Goal: Transaction & Acquisition: Purchase product/service

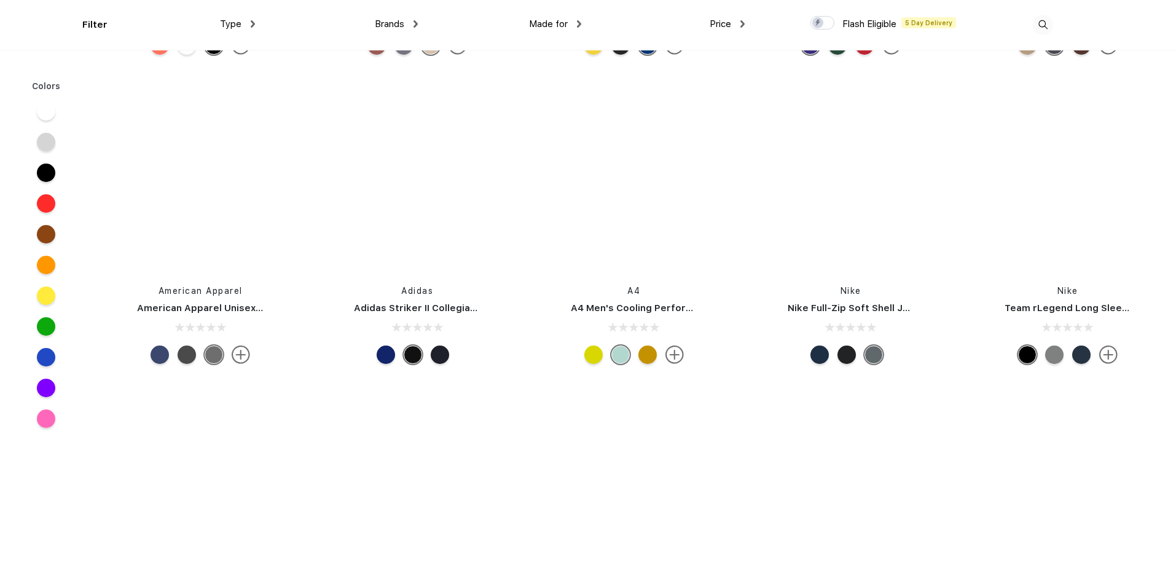
scroll to position [21203, 0]
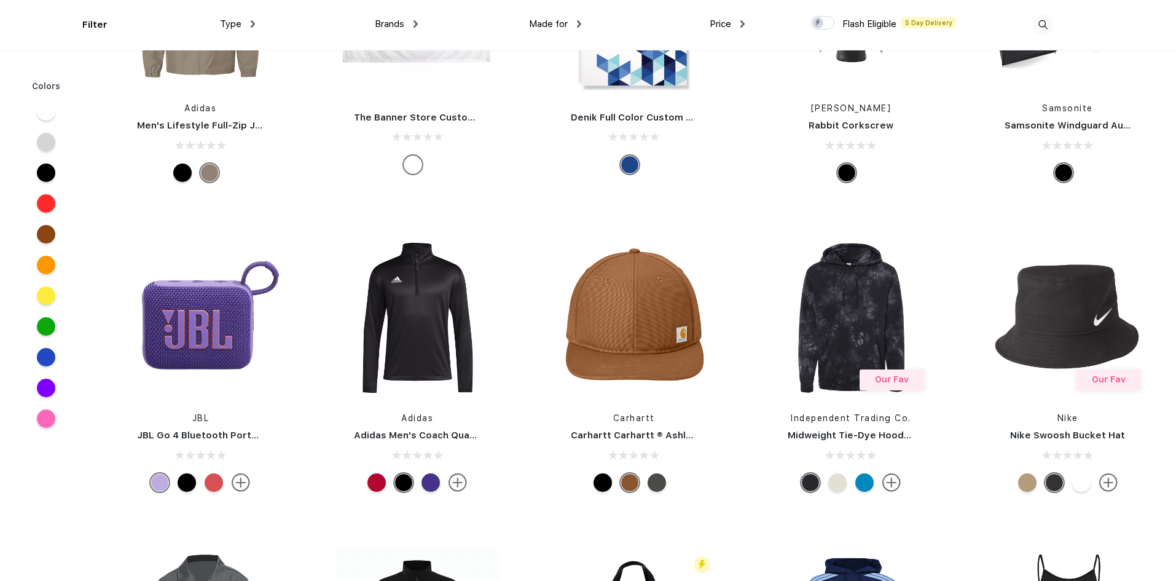
click at [243, 28] on div "Type" at bounding box center [237, 24] width 35 height 14
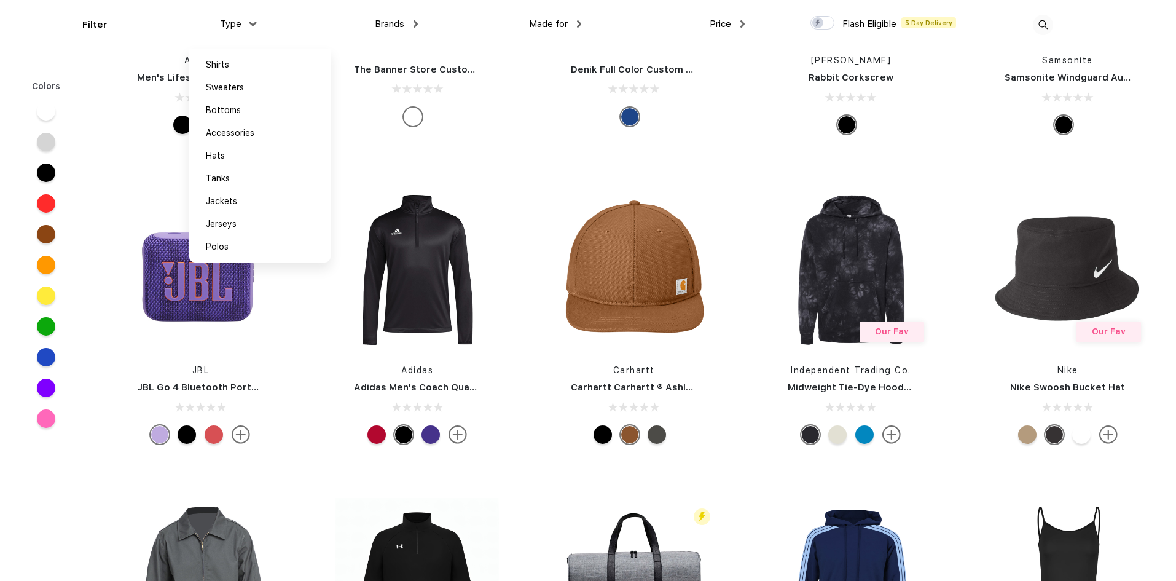
scroll to position [21326, 0]
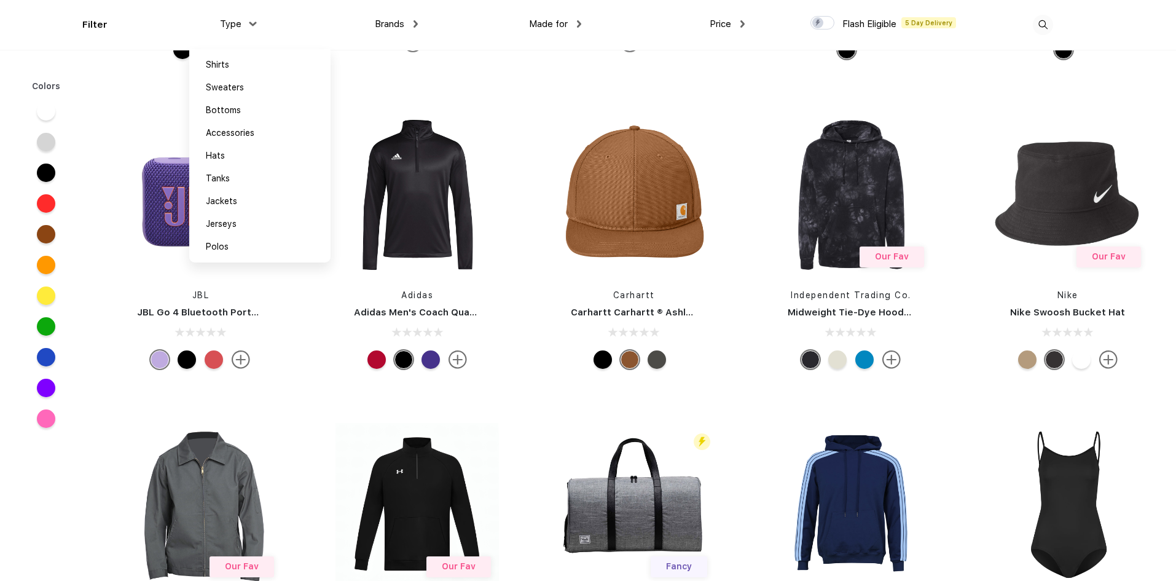
click at [246, 136] on div "Accessories" at bounding box center [230, 133] width 49 height 13
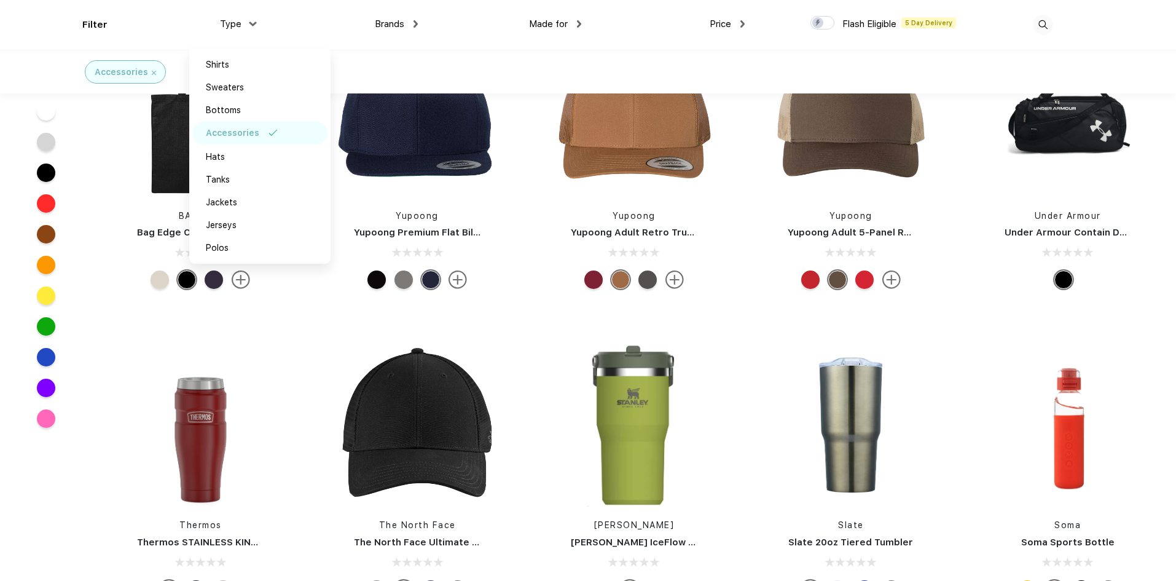
scroll to position [5039, 0]
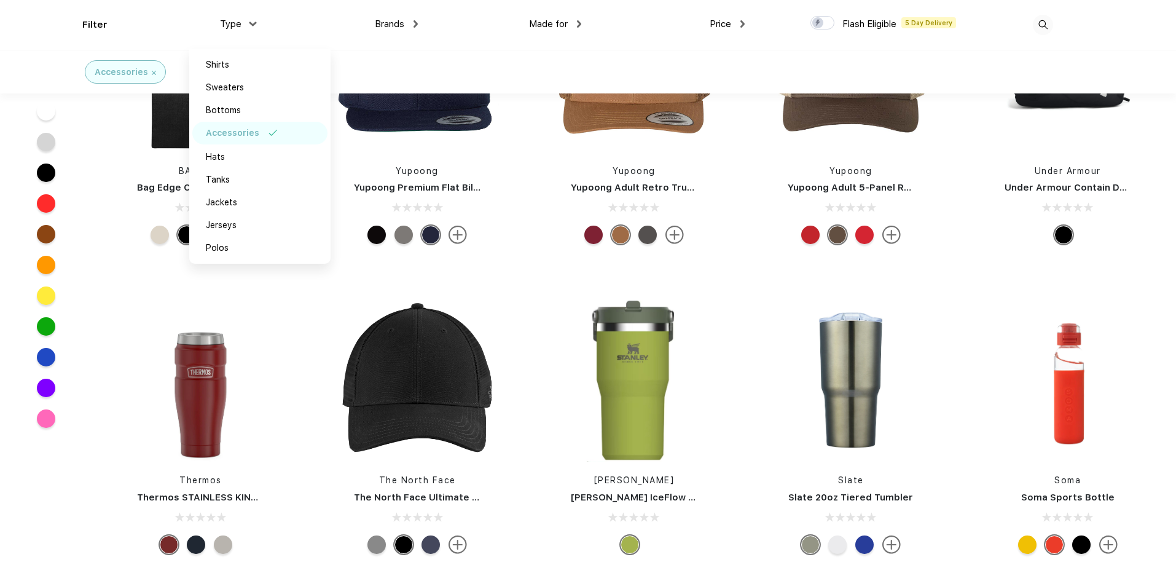
click at [250, 206] on div "Jackets" at bounding box center [259, 202] width 135 height 23
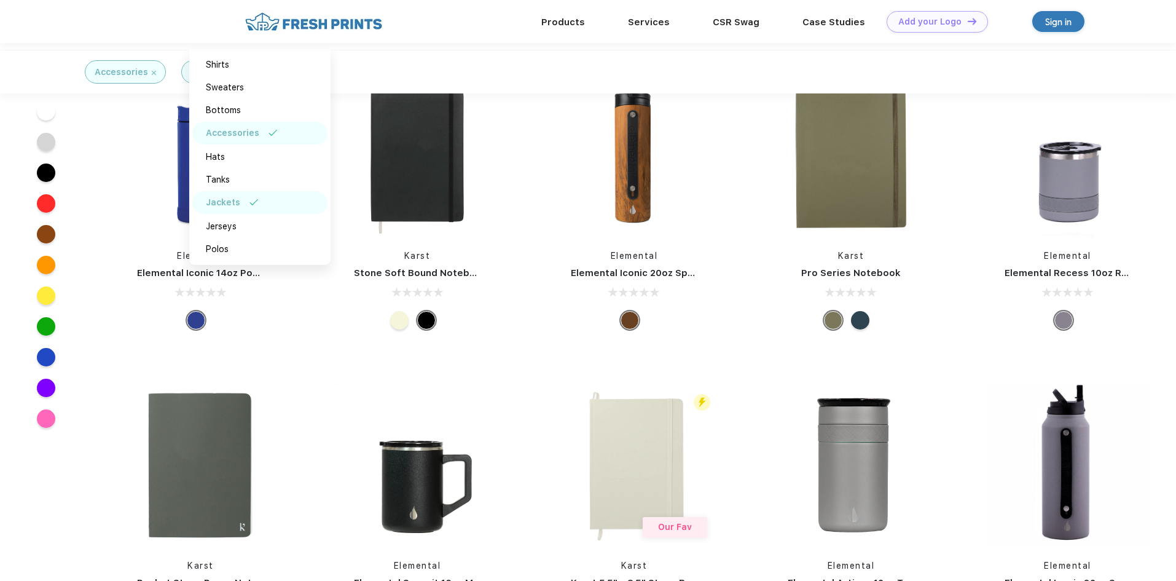
scroll to position [430, 0]
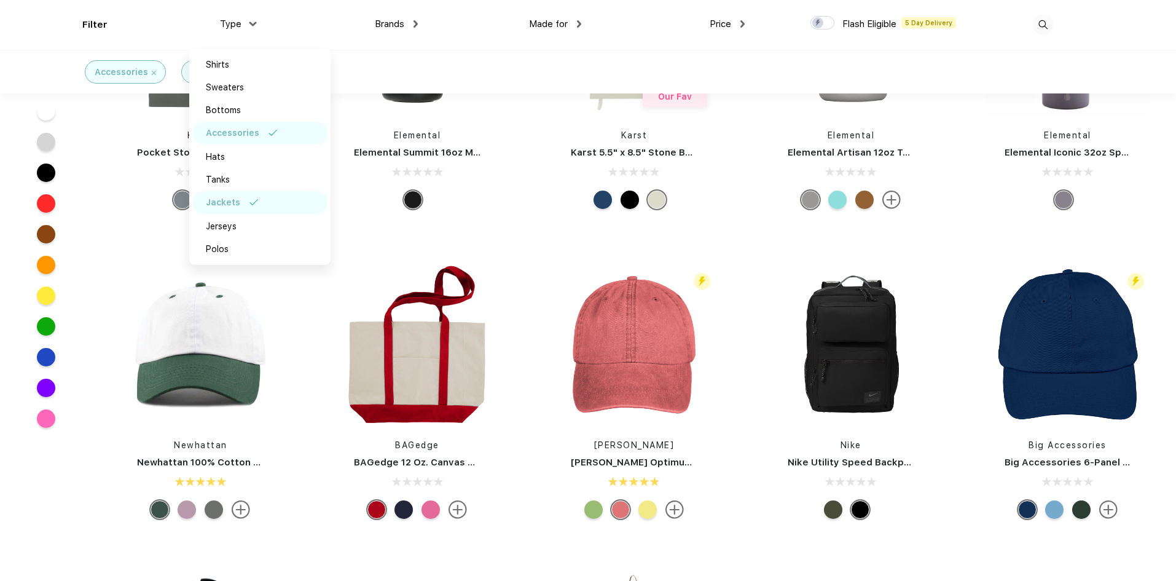
click at [228, 135] on div "Accessories" at bounding box center [232, 133] width 53 height 13
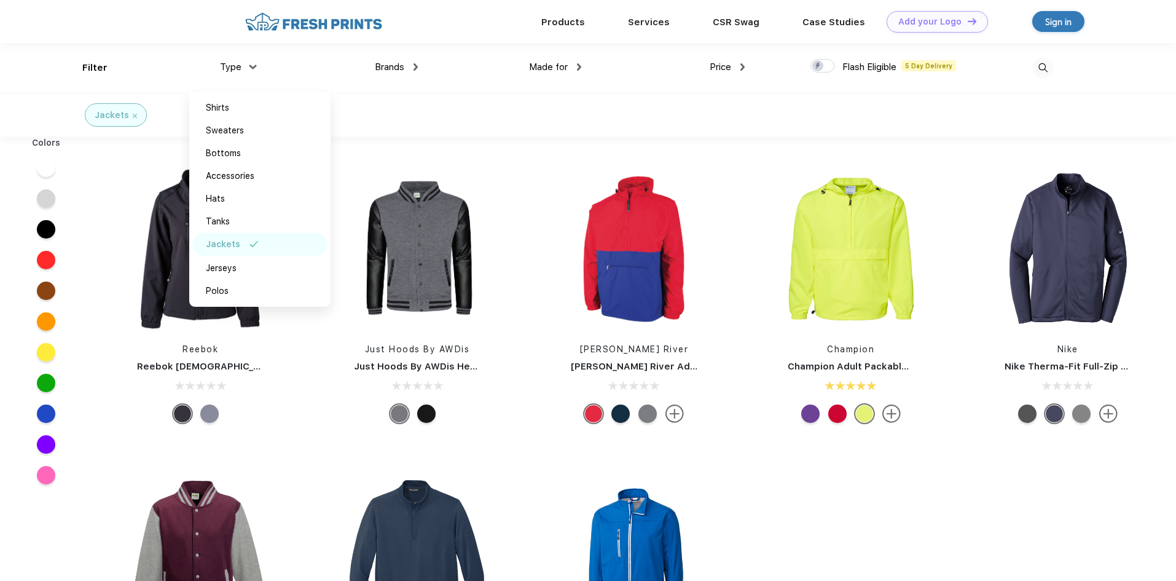
click at [894, 490] on div "Reebok Reebok Ladies Softshell Just Hoods By AWDis Just Hoods By AWDis Heavywei…" at bounding box center [634, 452] width 1084 height 619
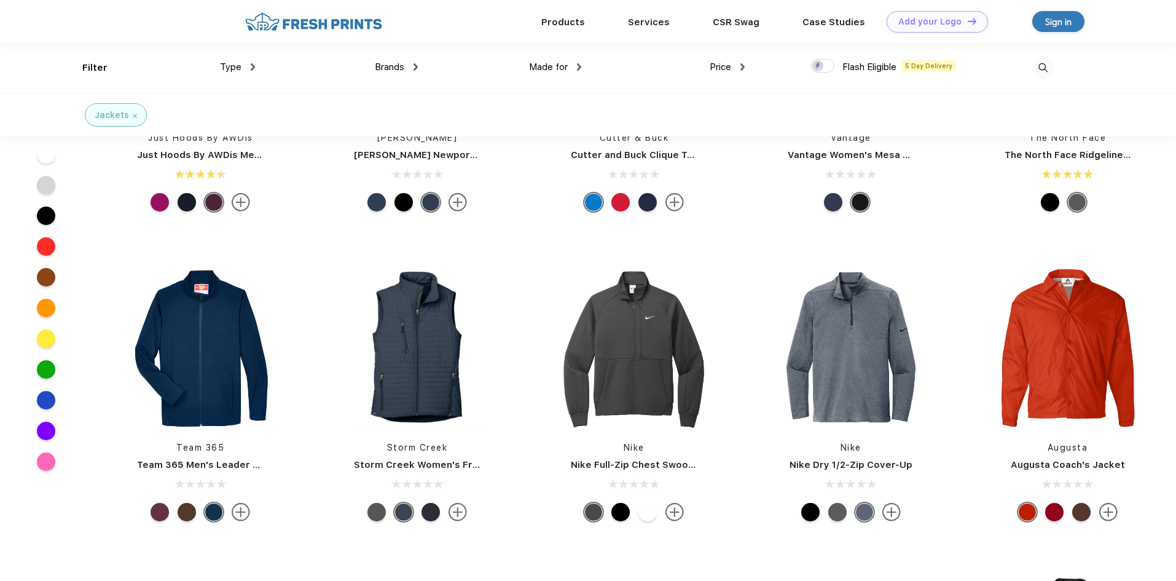
scroll to position [369, 0]
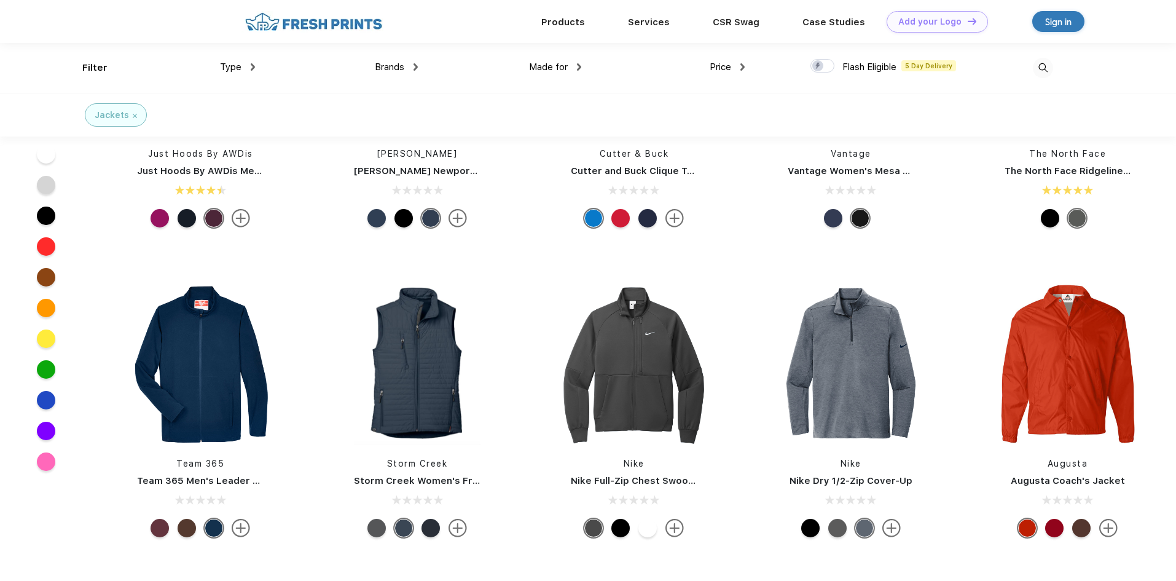
click at [438, 352] on img at bounding box center [417, 362] width 163 height 163
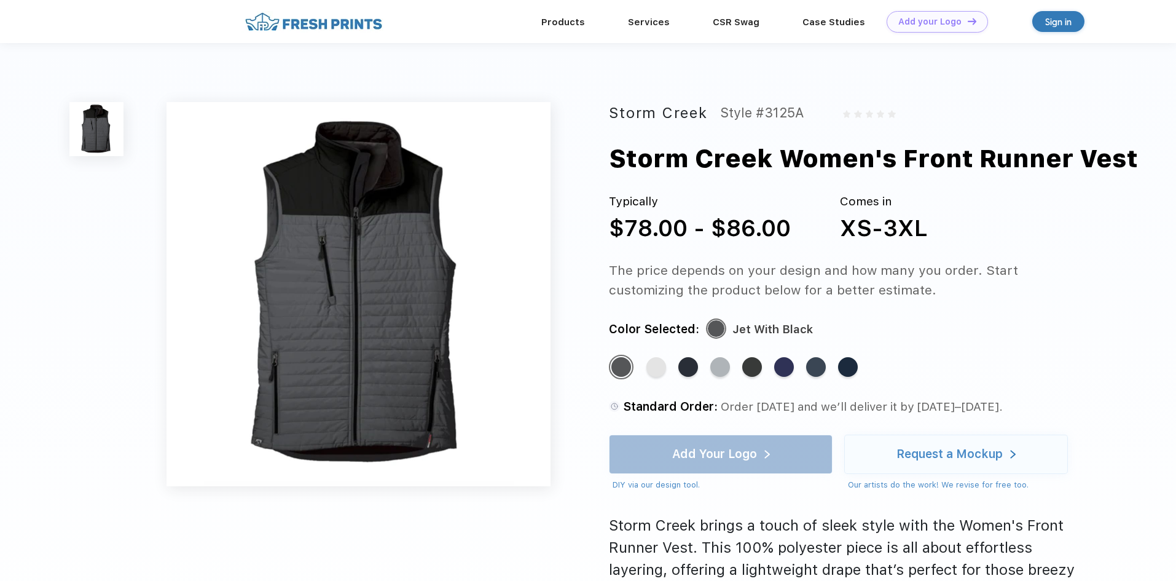
click at [787, 366] on div "Standard Color" at bounding box center [784, 367] width 20 height 20
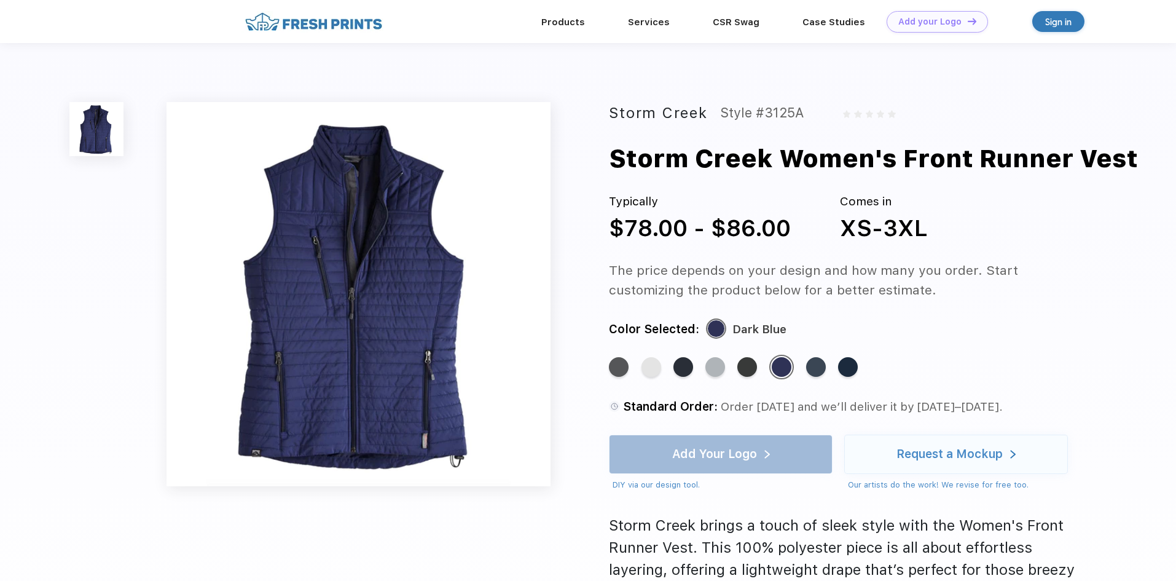
click at [857, 367] on div "Standard Color" at bounding box center [848, 367] width 20 height 20
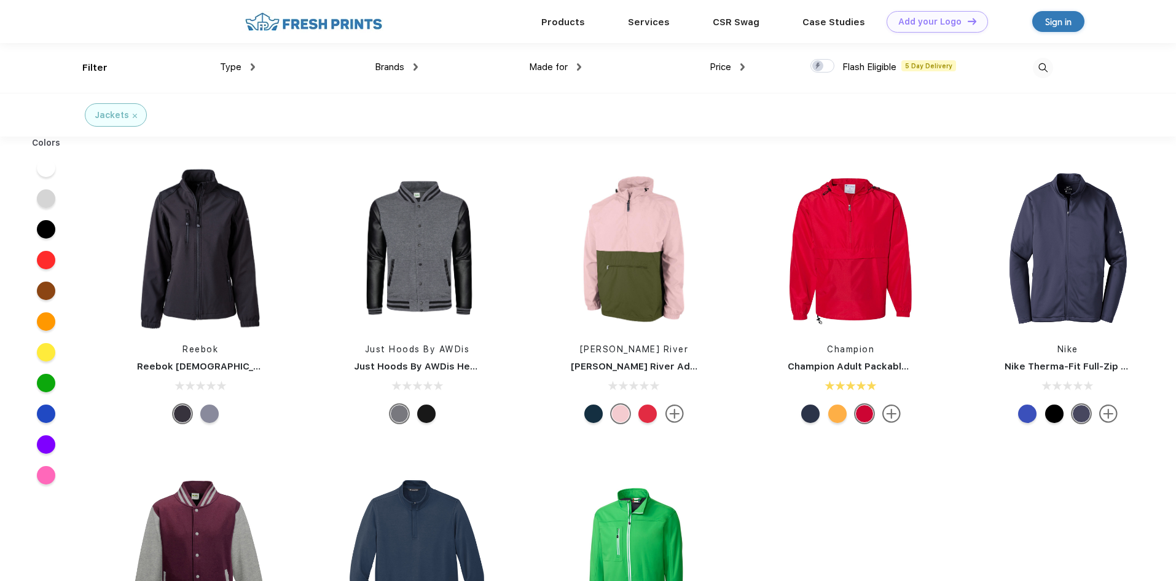
click at [588, 411] on div at bounding box center [593, 413] width 18 height 18
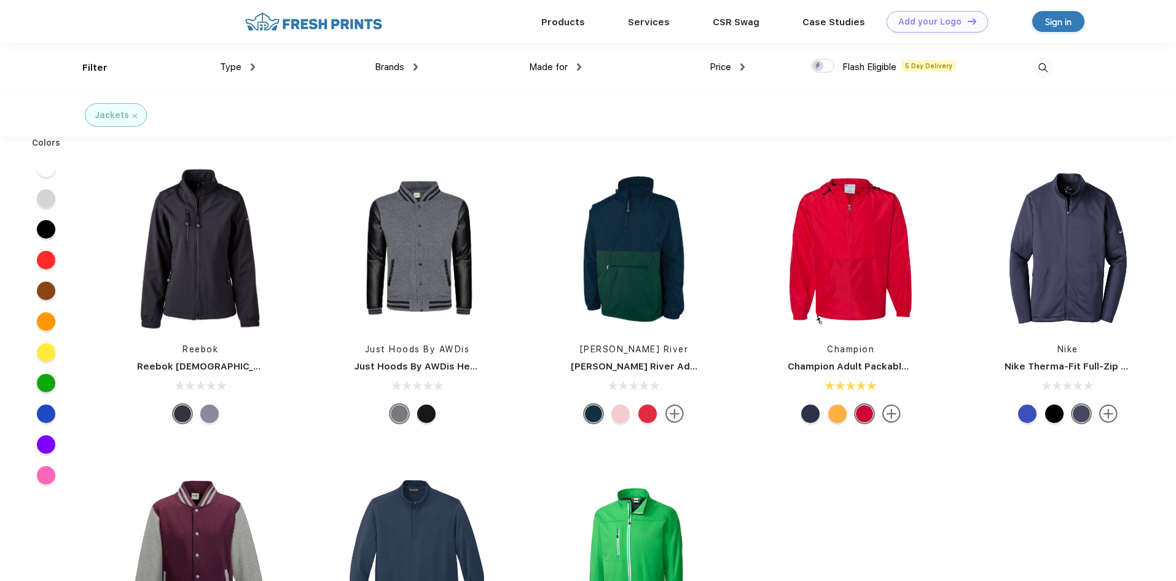
click at [678, 412] on img at bounding box center [675, 413] width 18 height 18
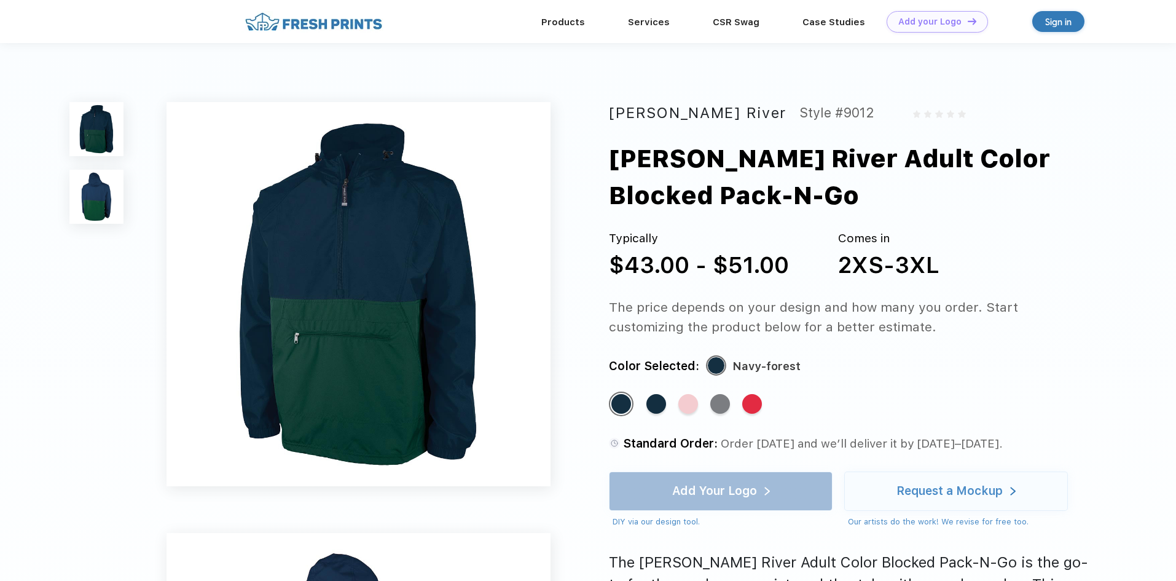
click at [661, 406] on div "Standard Color" at bounding box center [657, 404] width 20 height 20
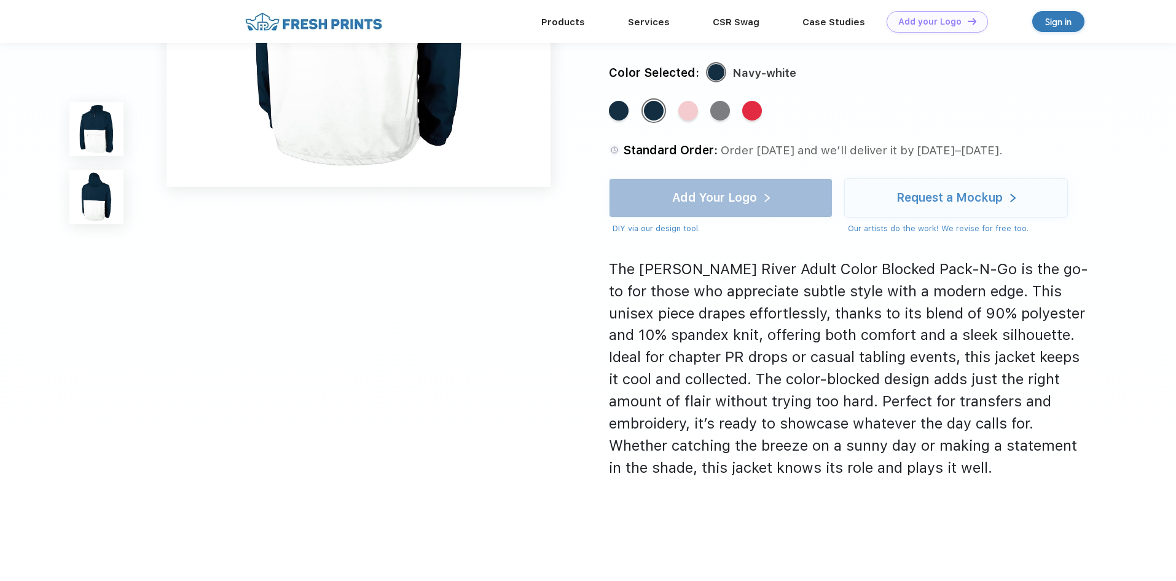
scroll to position [860, 0]
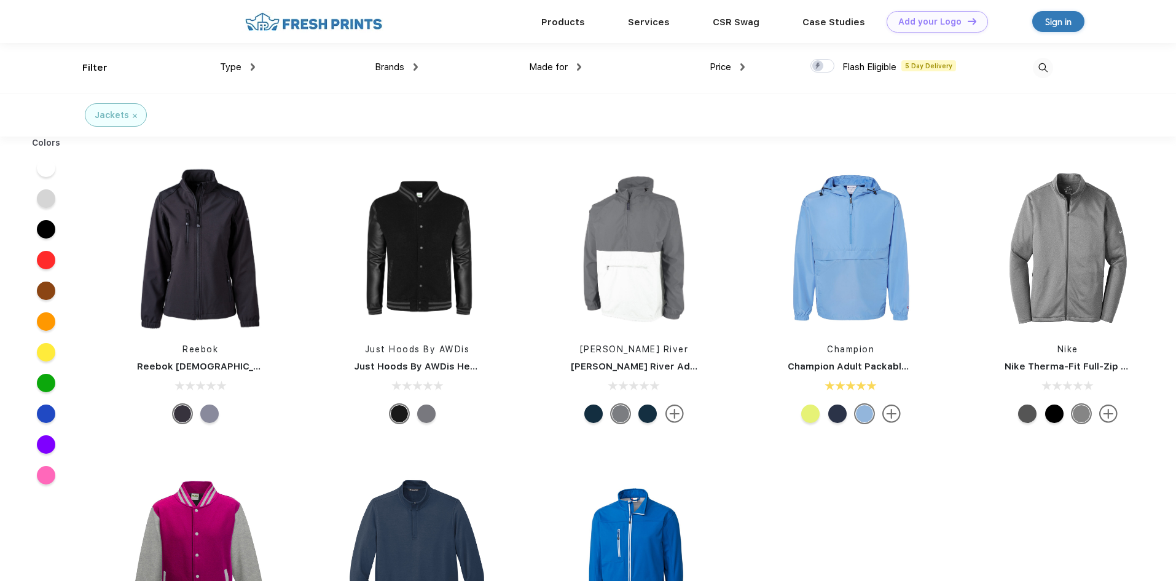
scroll to position [1, 0]
click at [833, 408] on div at bounding box center [837, 413] width 18 height 18
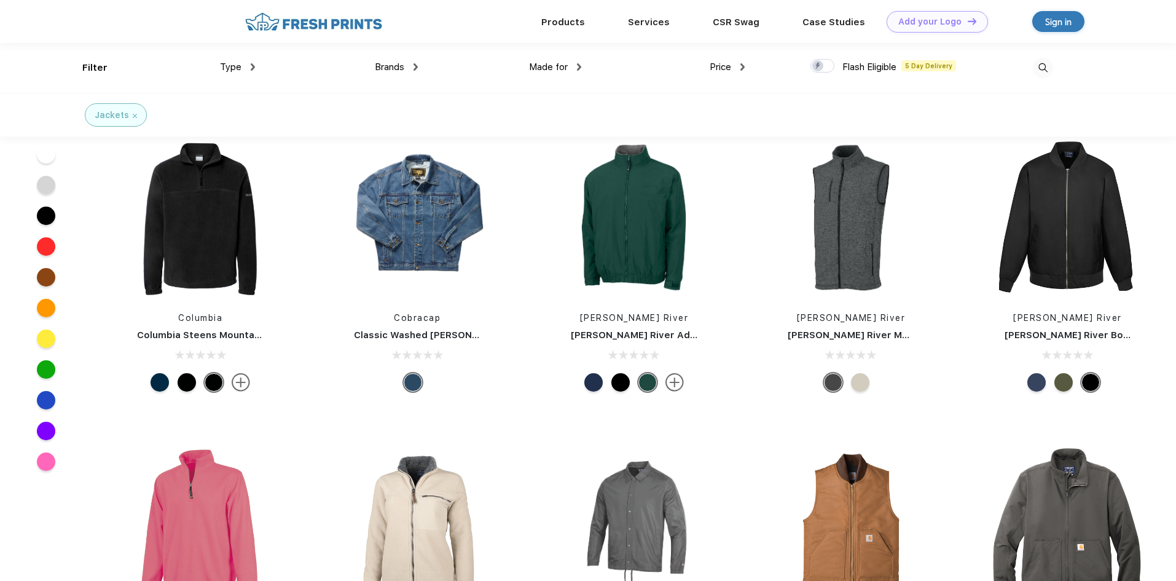
scroll to position [7289, 0]
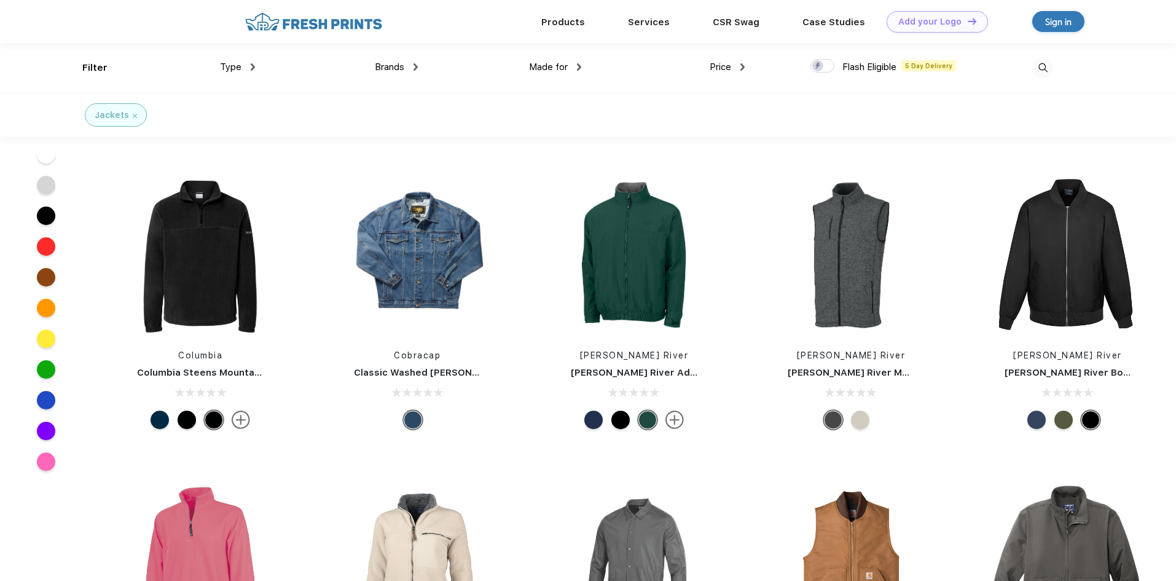
click at [216, 71] on div "Type Shirts Sweaters Bottoms Accessories Hats Tanks Jackets Jerseys Polos" at bounding box center [173, 68] width 163 height 50
click at [133, 117] on img at bounding box center [135, 116] width 4 height 4
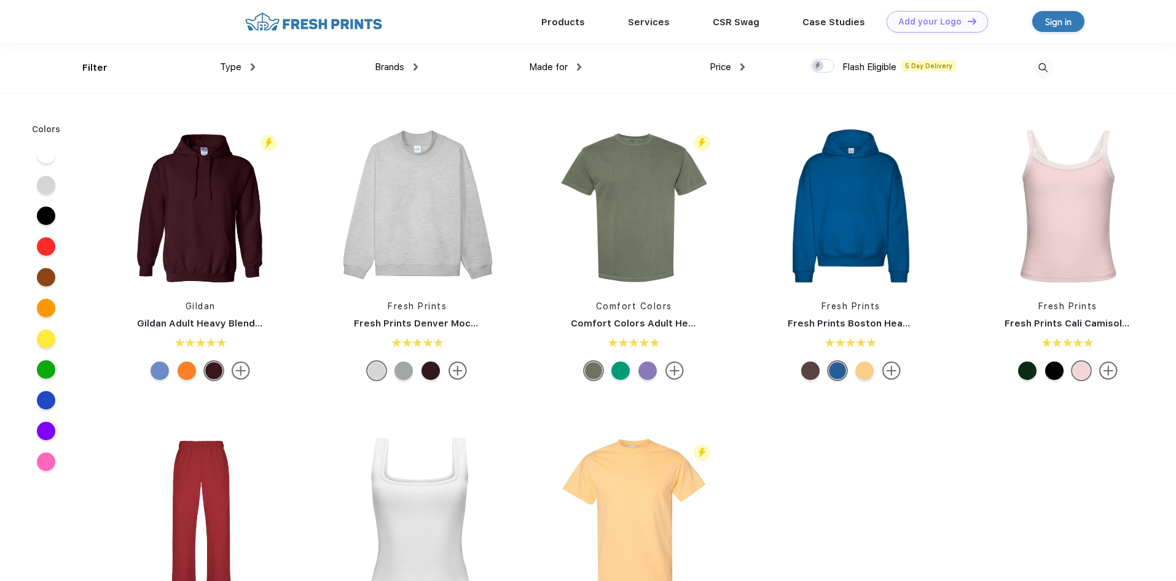
click at [241, 61] on span "Type" at bounding box center [231, 66] width 22 height 11
click at [243, 71] on div "Type" at bounding box center [237, 67] width 35 height 14
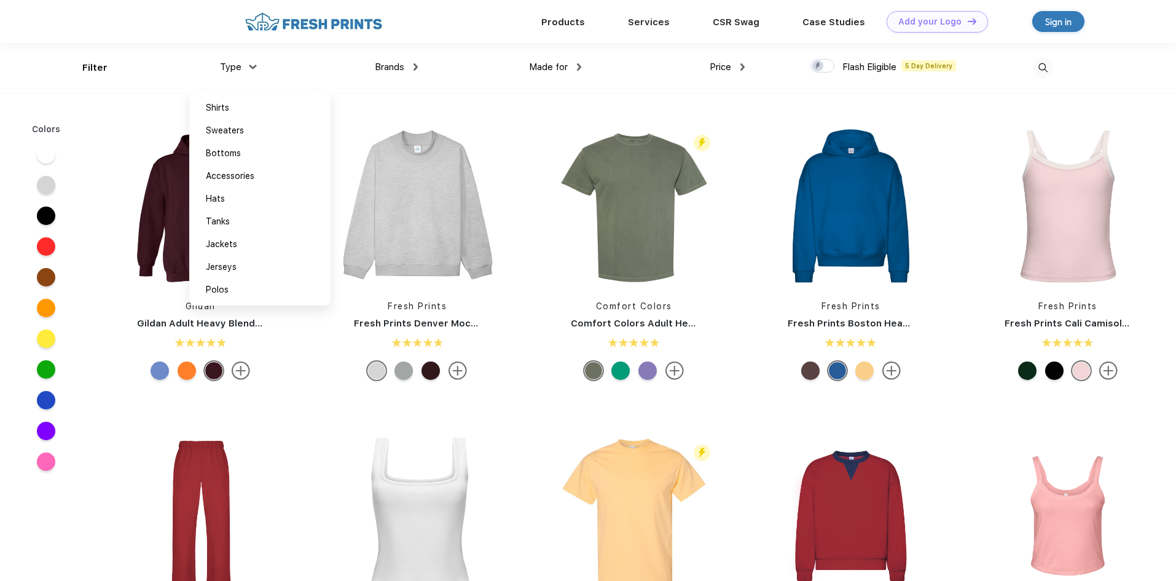
click at [400, 66] on span "Brands" at bounding box center [389, 66] width 29 height 11
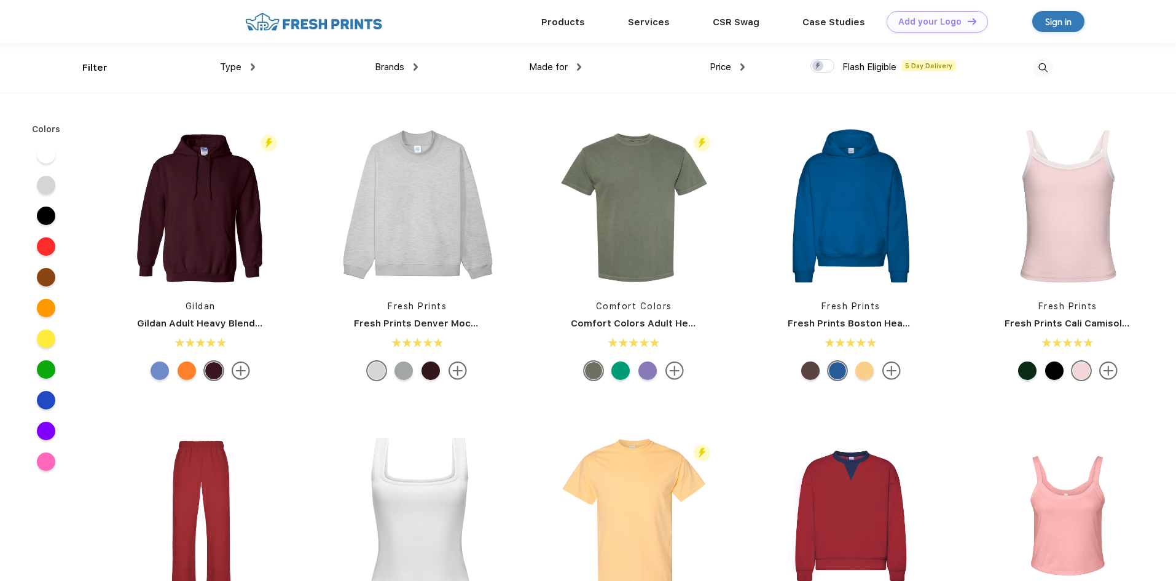
click at [400, 66] on span "Brands" at bounding box center [389, 66] width 29 height 11
click at [413, 68] on div "Brands" at bounding box center [396, 67] width 43 height 14
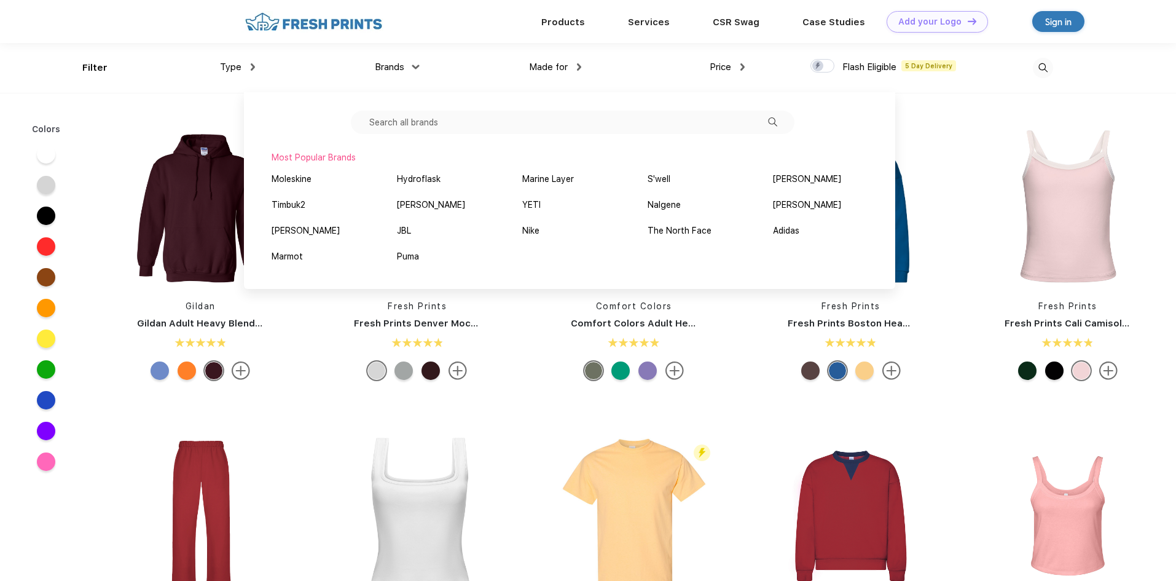
click at [812, 185] on div "[PERSON_NAME]" at bounding box center [807, 179] width 68 height 13
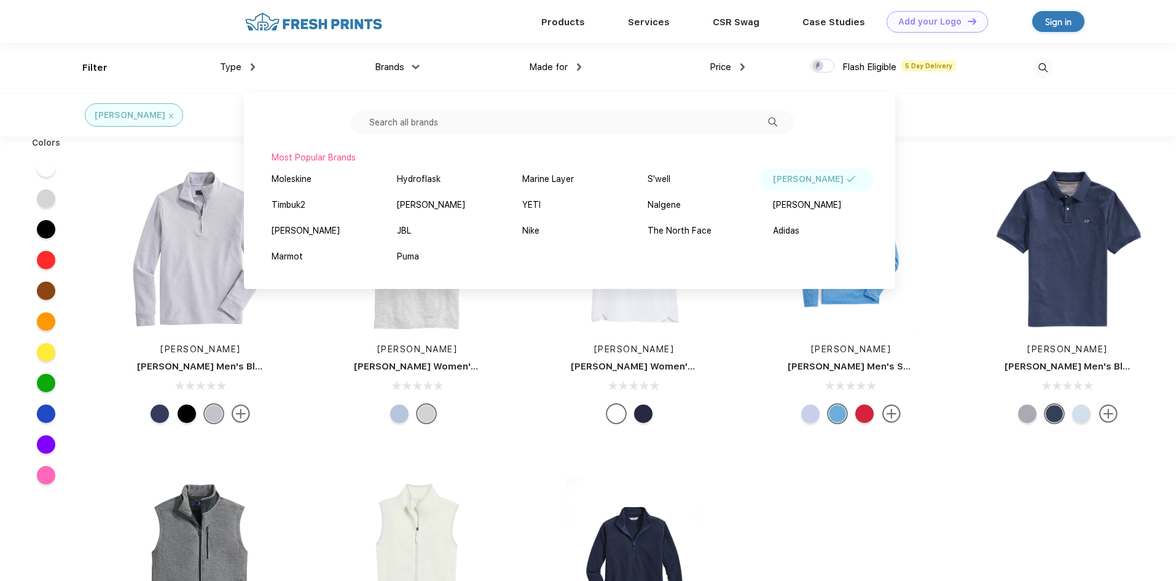
click at [935, 141] on div "Vineyard Vines Vineyard Vines Men's Blank Saltwater Quarter-Zip Vineyard Vines …" at bounding box center [634, 480] width 1084 height 688
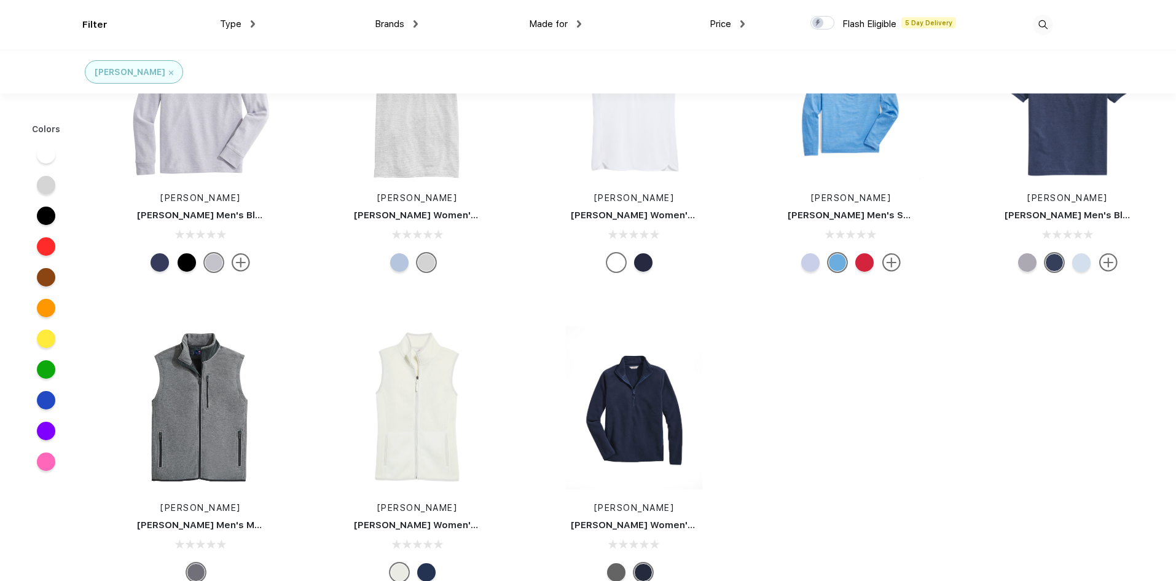
scroll to position [123, 0]
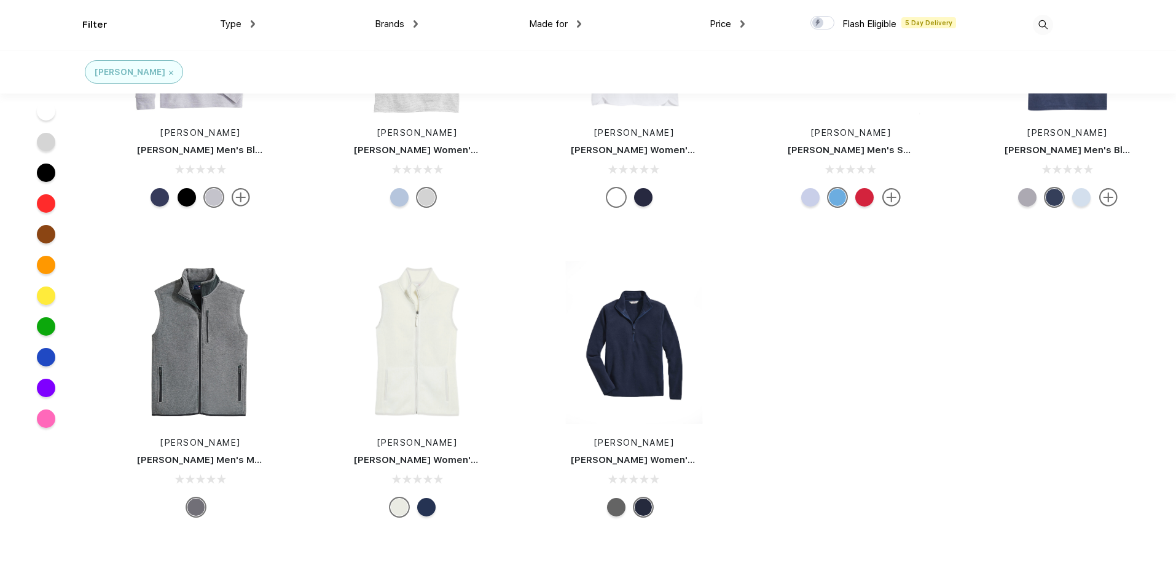
click at [655, 395] on img at bounding box center [633, 342] width 163 height 163
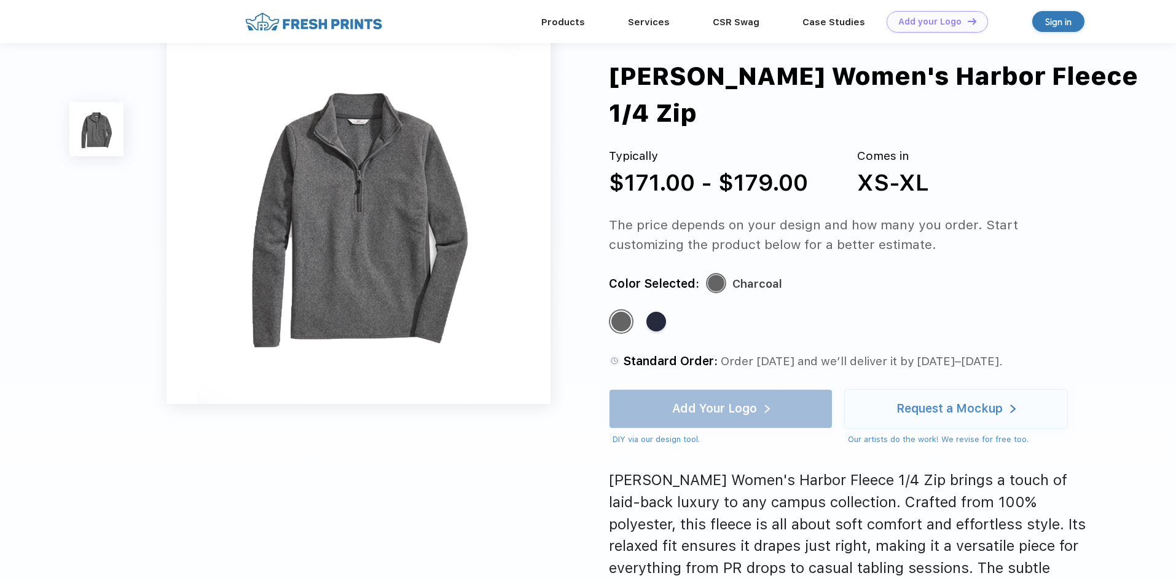
scroll to position [61, 0]
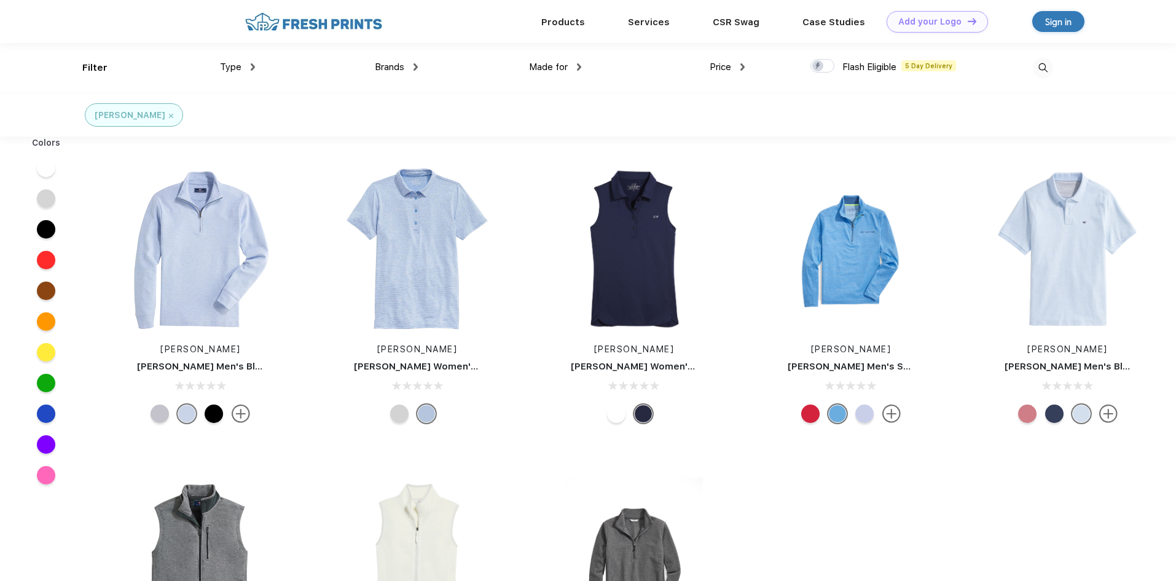
click at [563, 65] on span "Made for" at bounding box center [548, 66] width 39 height 11
click at [163, 119] on div "[PERSON_NAME]" at bounding box center [134, 115] width 79 height 13
click at [169, 116] on img at bounding box center [171, 116] width 4 height 4
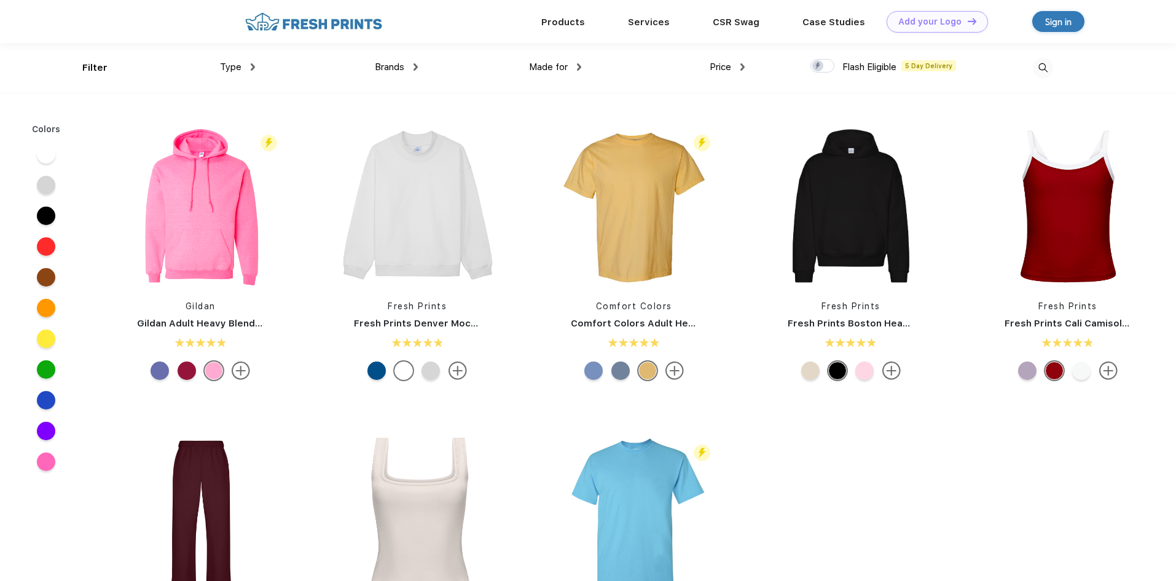
click at [261, 69] on div "Brands Most Popular Brands Moleskine Hydroflask Marine Layer S'well [PERSON_NAM…" at bounding box center [336, 68] width 163 height 50
click at [253, 66] on div "Filter Type Shirts Sweaters Bottoms Accessories Hats Tanks Jackets Jerseys Polo…" at bounding box center [567, 68] width 971 height 50
click at [240, 70] on span "Type" at bounding box center [231, 66] width 22 height 11
click at [238, 63] on span "Type" at bounding box center [231, 66] width 22 height 11
click at [406, 66] on div "Brands" at bounding box center [396, 67] width 43 height 14
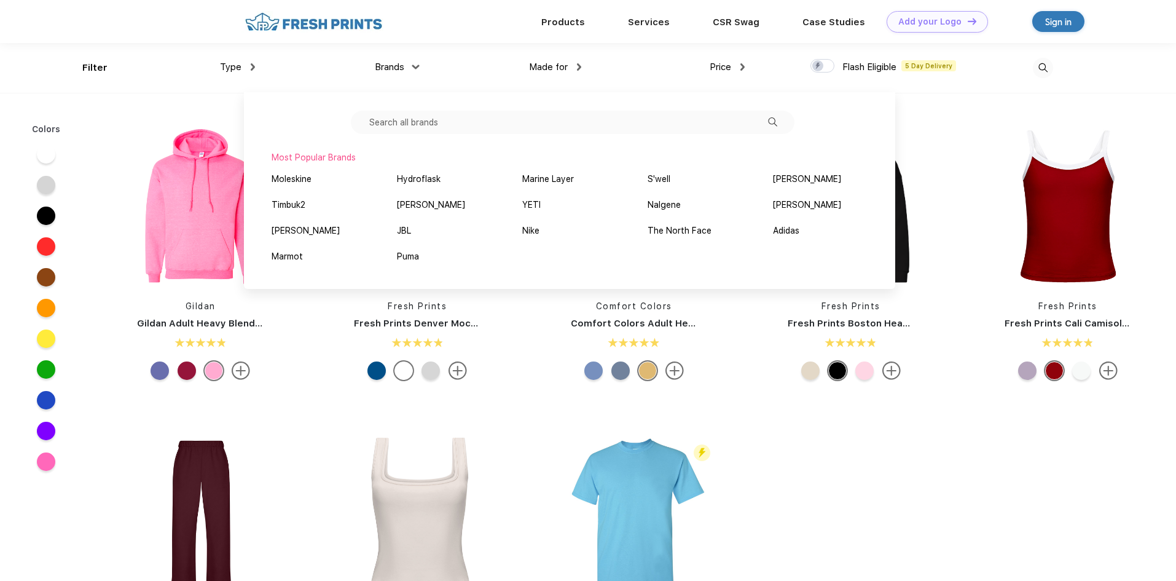
click at [242, 67] on div "Type" at bounding box center [237, 67] width 35 height 14
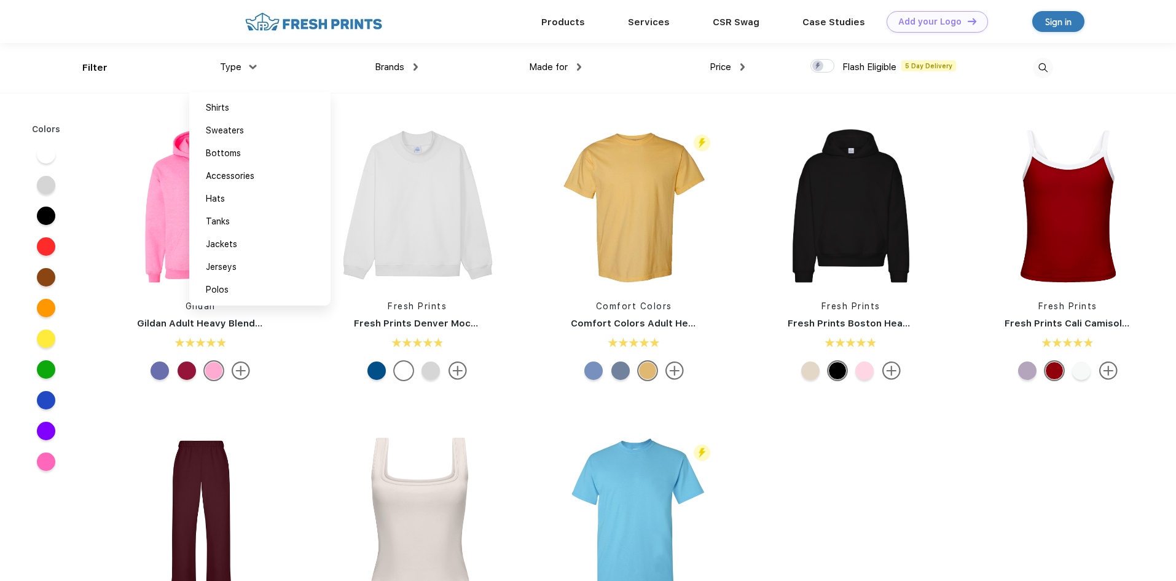
click at [246, 171] on div "Accessories" at bounding box center [230, 176] width 49 height 13
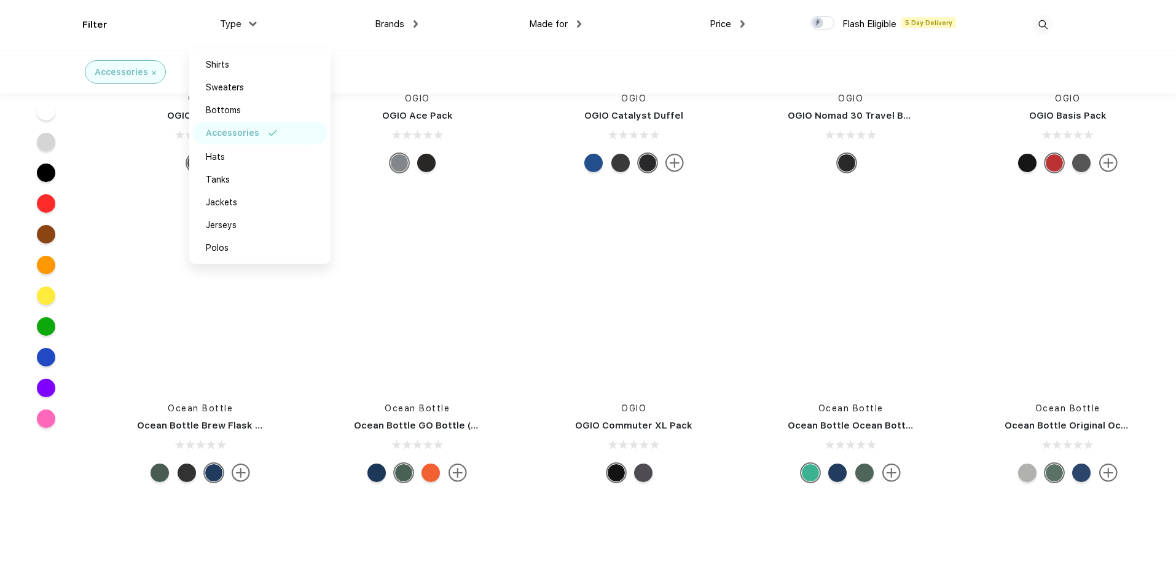
scroll to position [18498, 0]
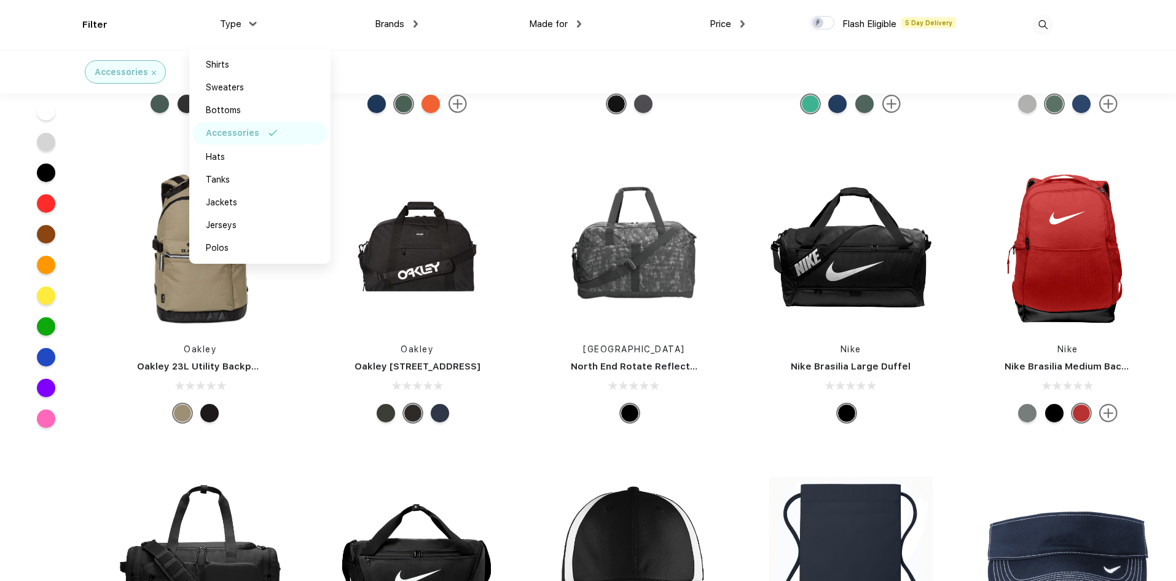
click at [261, 140] on div "Accessories" at bounding box center [259, 133] width 135 height 23
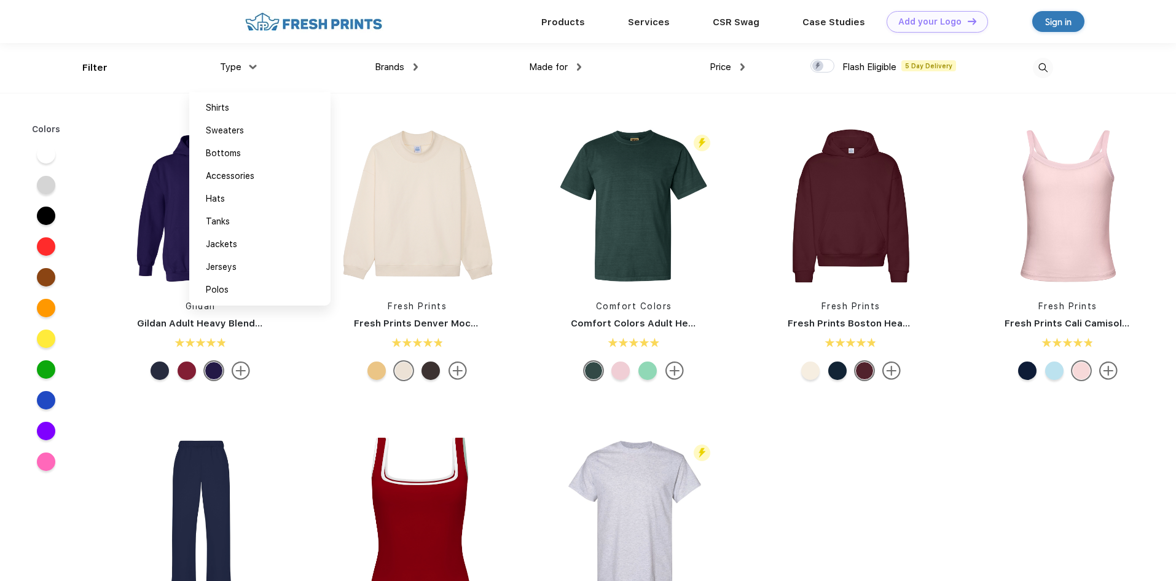
click at [248, 240] on div "Jackets" at bounding box center [259, 244] width 135 height 23
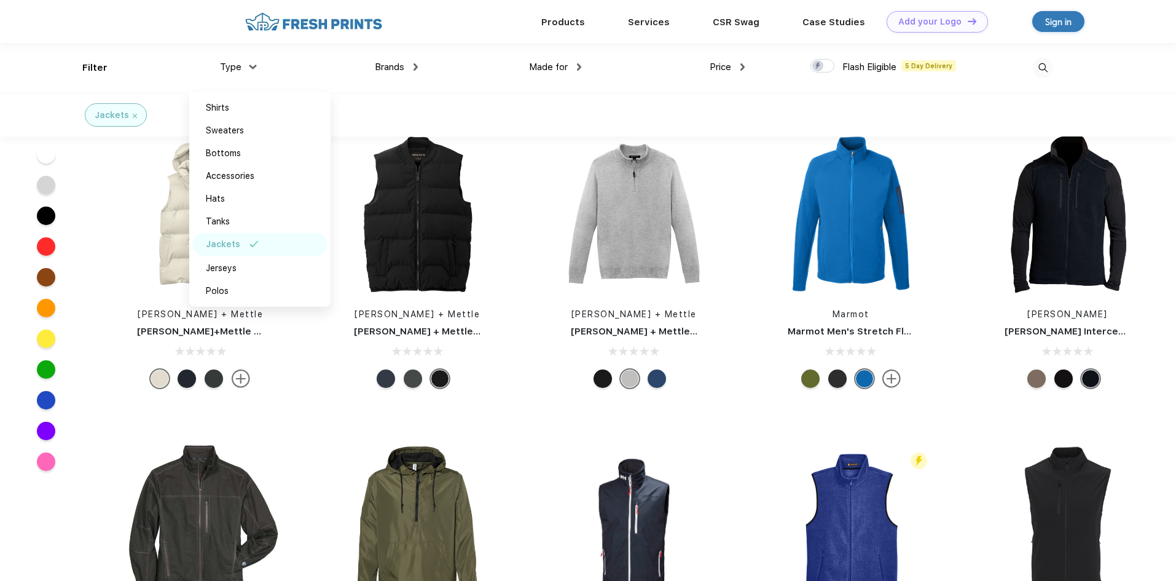
scroll to position [5101, 0]
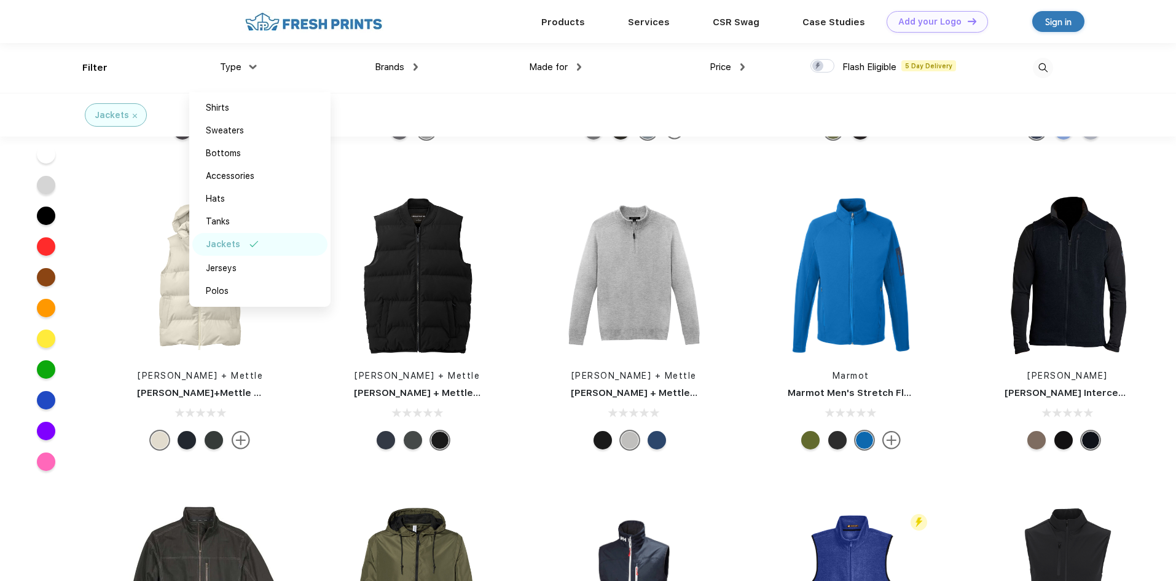
click at [388, 442] on div at bounding box center [386, 440] width 18 height 18
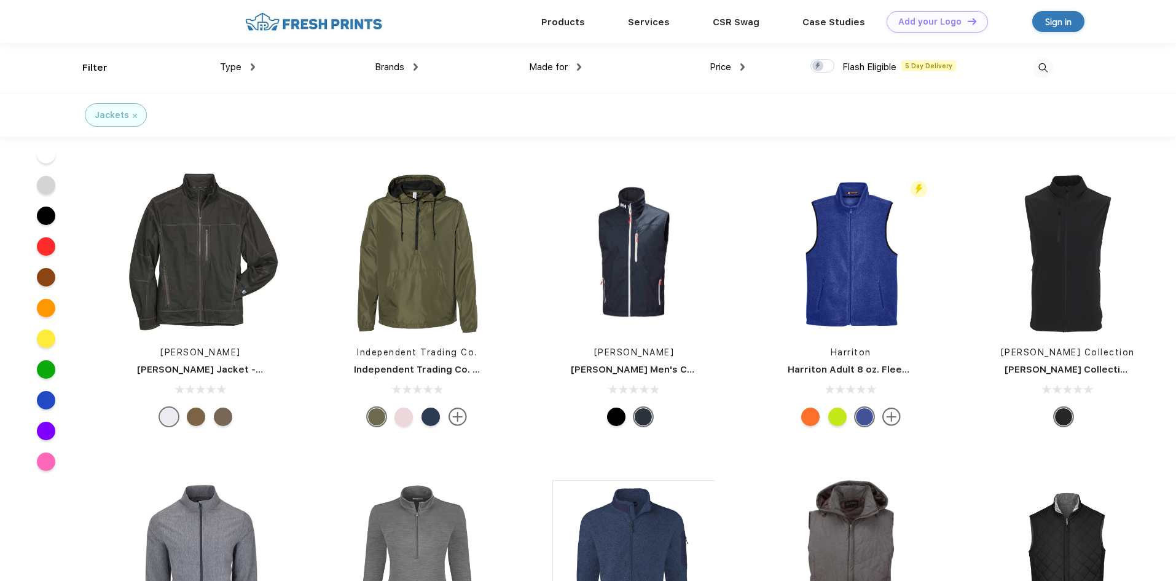
scroll to position [5408, 0]
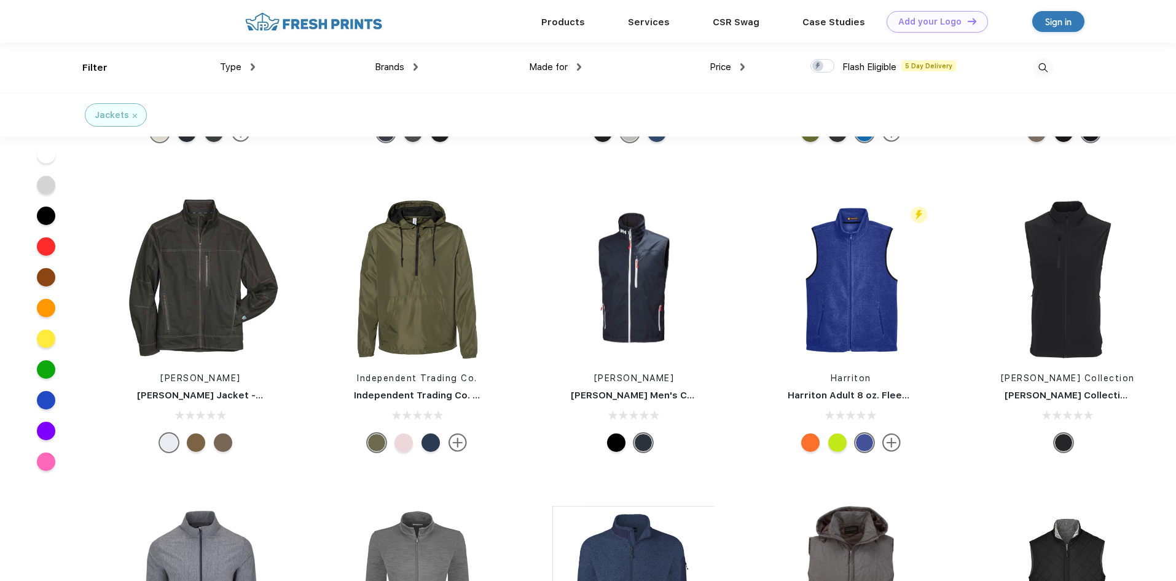
click at [257, 61] on div "Brands Most Popular Brands Moleskine Hydroflask Marine Layer S'well [PERSON_NAM…" at bounding box center [336, 68] width 163 height 50
click at [252, 66] on img at bounding box center [253, 66] width 4 height 7
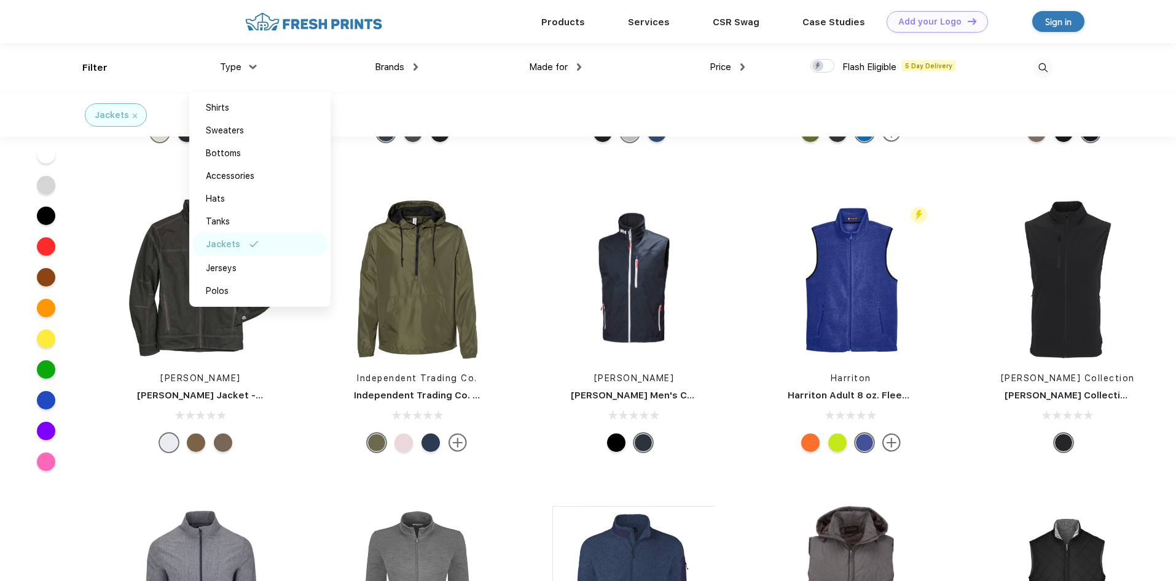
click at [393, 66] on span "Brands" at bounding box center [389, 66] width 29 height 11
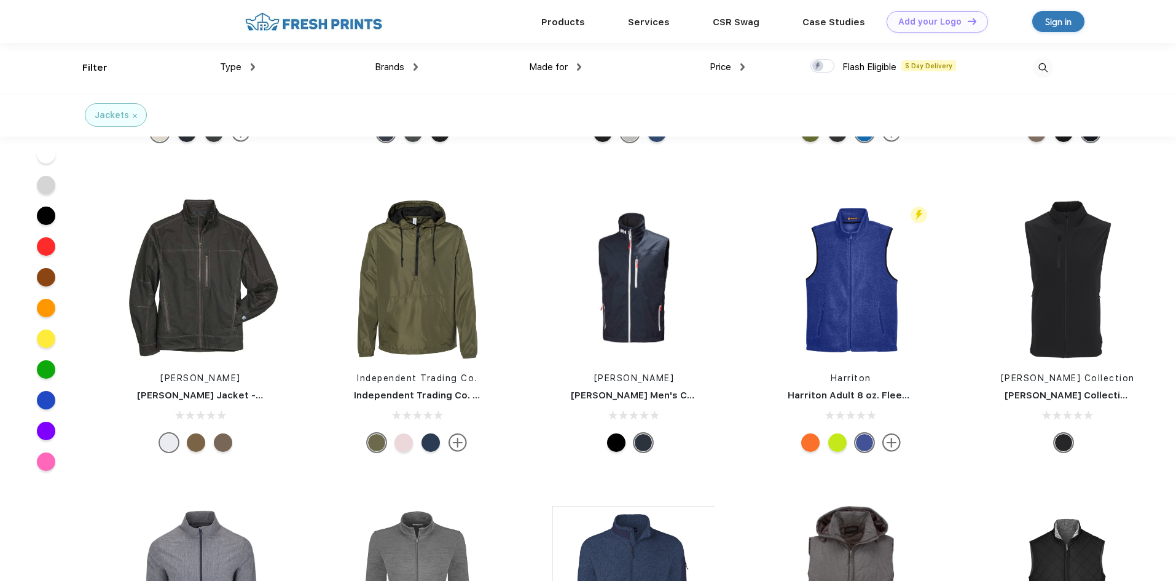
click at [540, 68] on span "Made for" at bounding box center [548, 66] width 39 height 11
click at [563, 74] on div "Made for Unisex Women Men Youth" at bounding box center [499, 68] width 163 height 50
click at [571, 63] on div "Made for" at bounding box center [555, 67] width 52 height 14
click at [551, 136] on div "Women" at bounding box center [568, 130] width 135 height 23
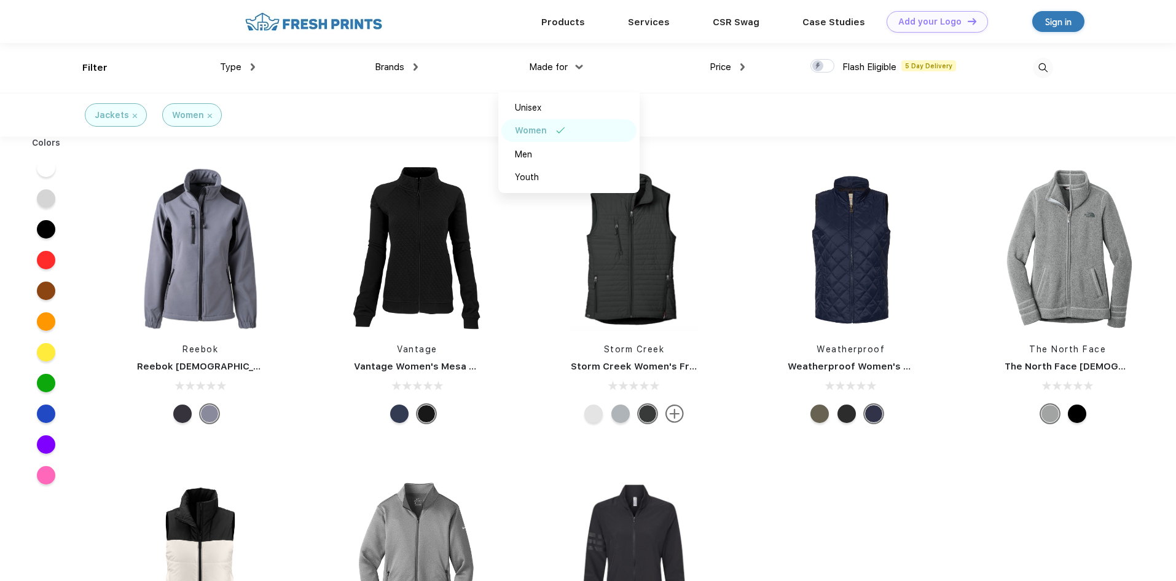
click at [672, 251] on img at bounding box center [633, 248] width 163 height 163
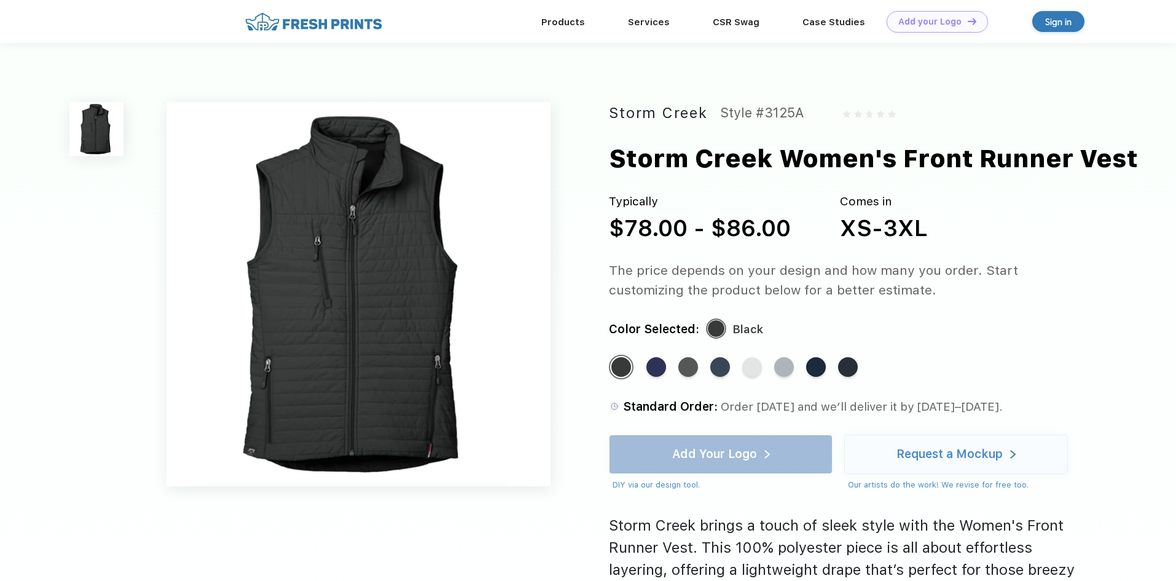
click at [816, 368] on div "Standard Color" at bounding box center [816, 367] width 20 height 20
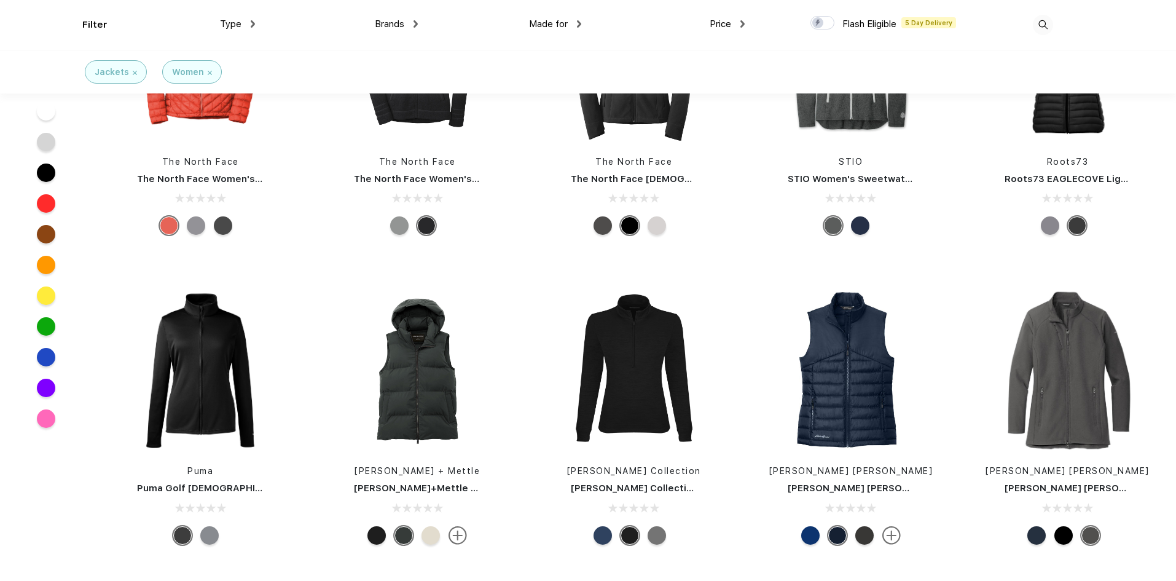
scroll to position [1045, 0]
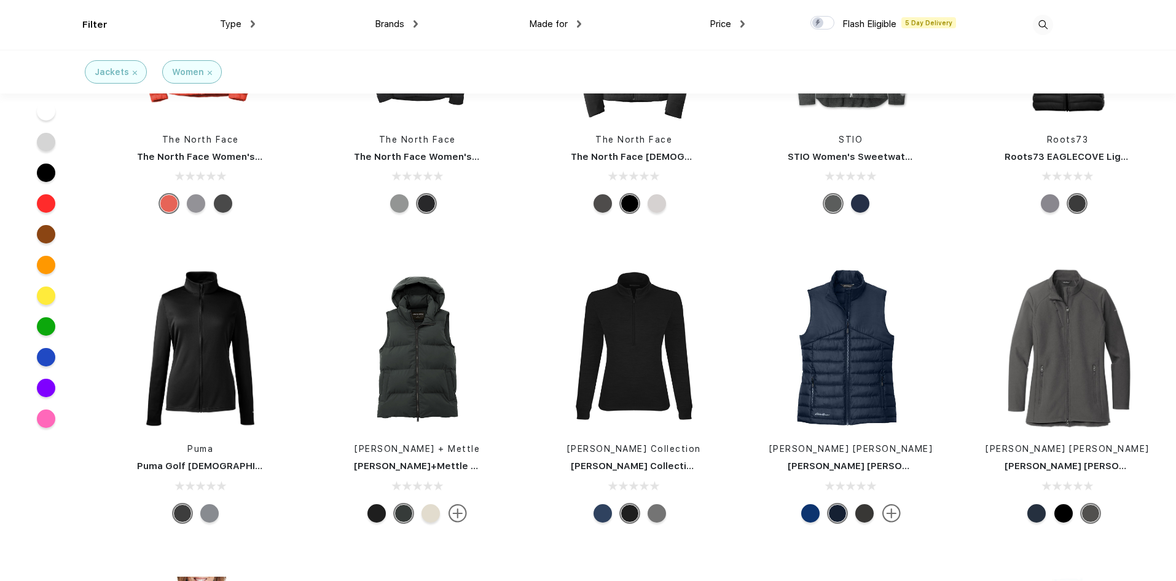
click at [597, 517] on div at bounding box center [603, 513] width 18 height 18
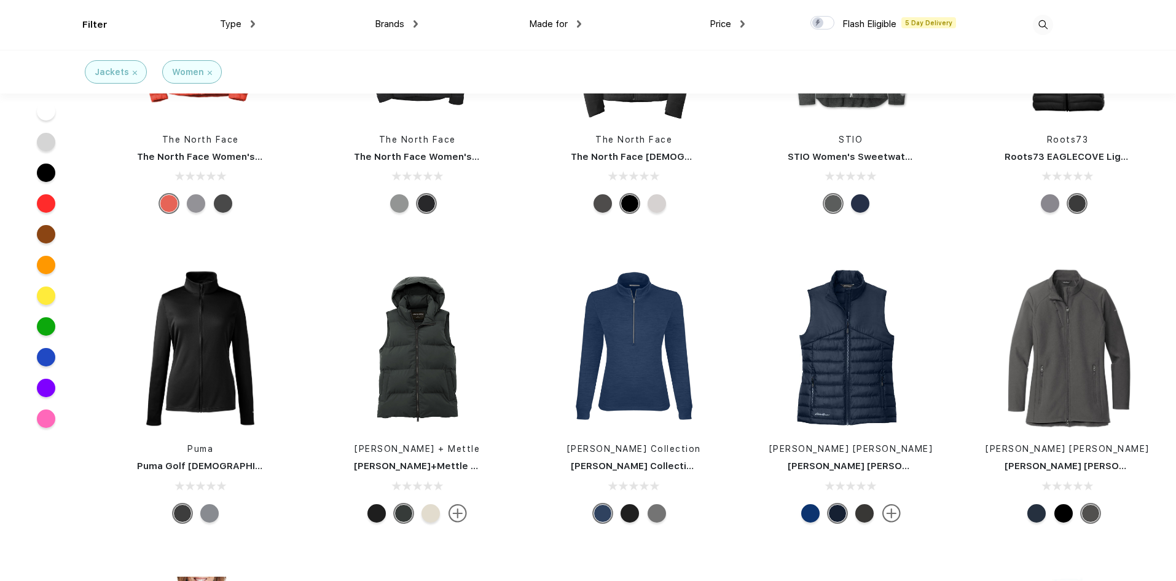
click at [600, 512] on div at bounding box center [603, 513] width 18 height 18
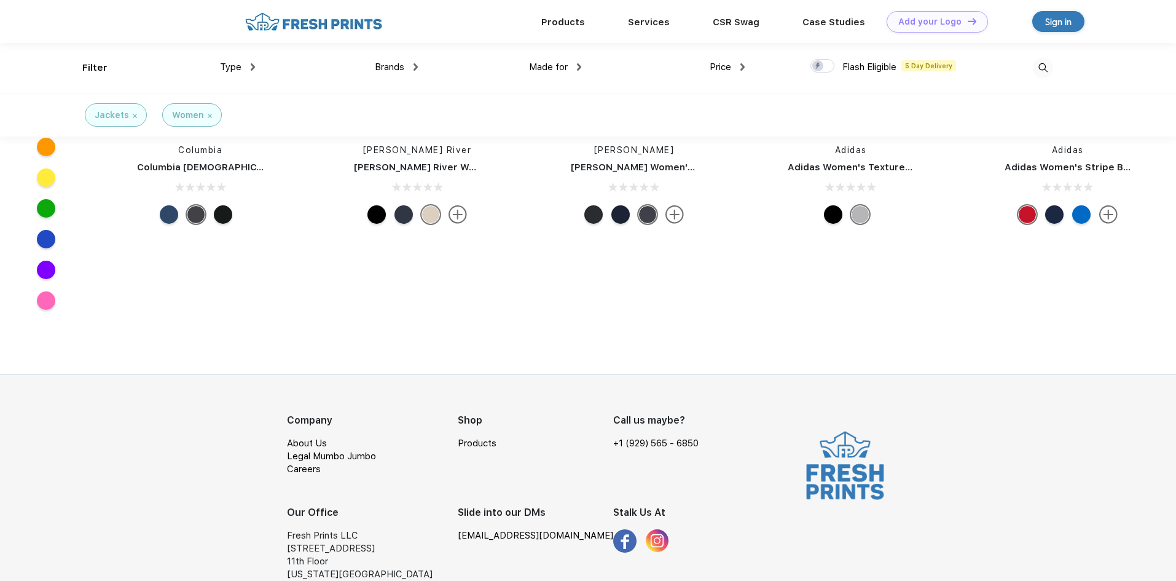
scroll to position [1398, 0]
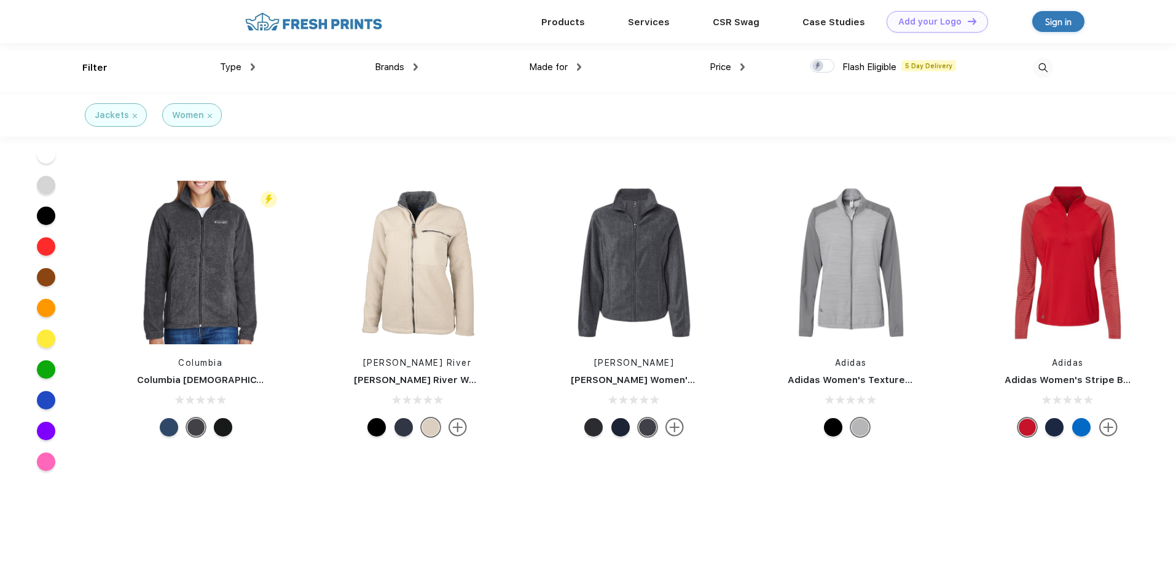
click at [1107, 425] on img at bounding box center [1108, 427] width 18 height 18
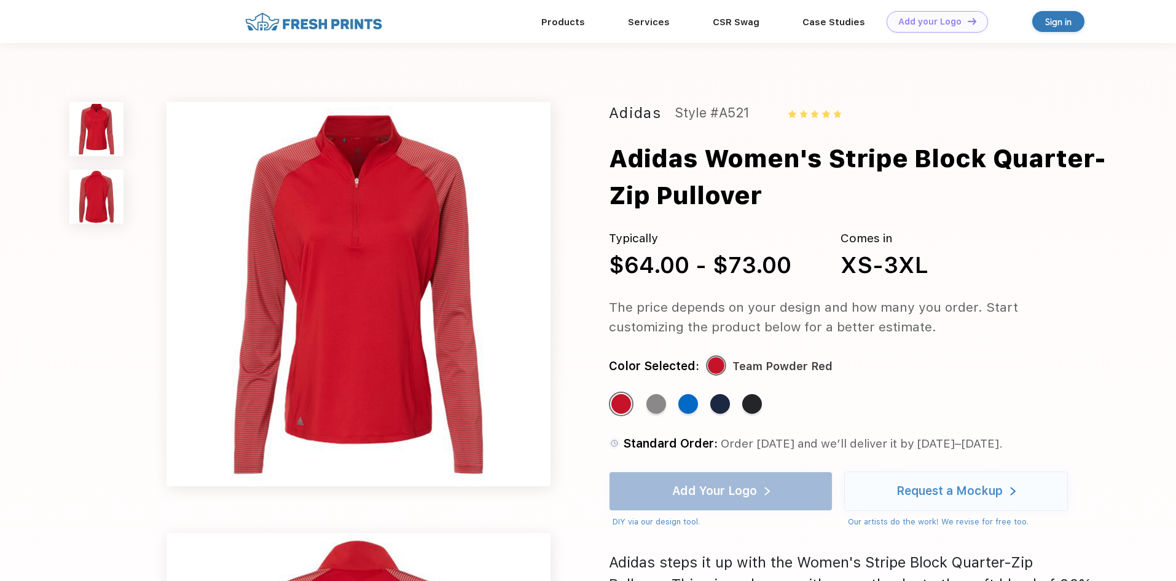
click at [718, 412] on div "Standard Color" at bounding box center [720, 404] width 20 height 20
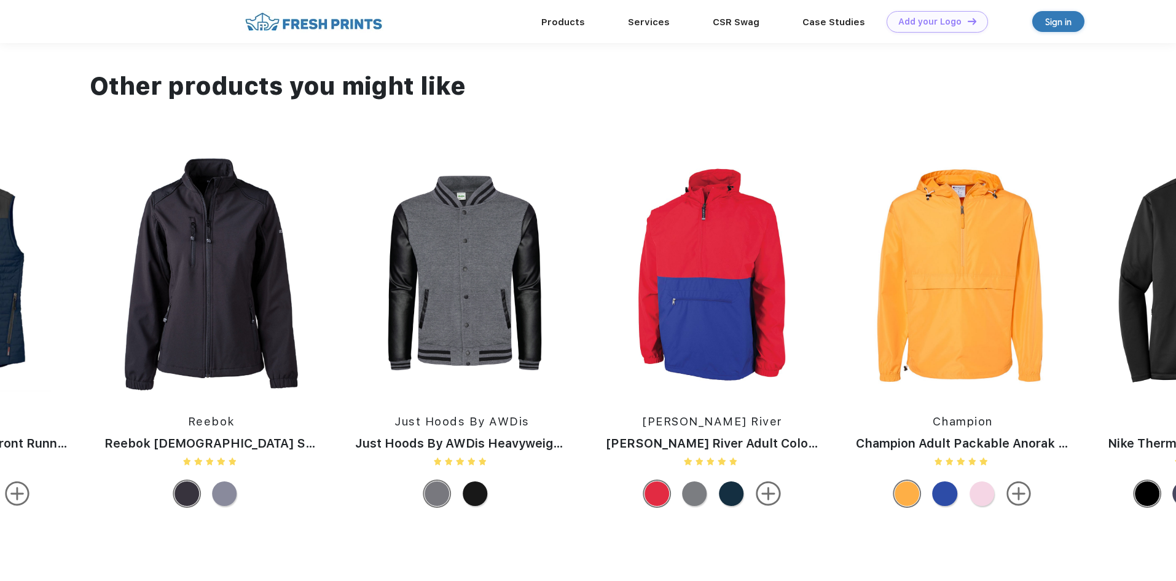
scroll to position [983, 0]
